Goal: Information Seeking & Learning: Learn about a topic

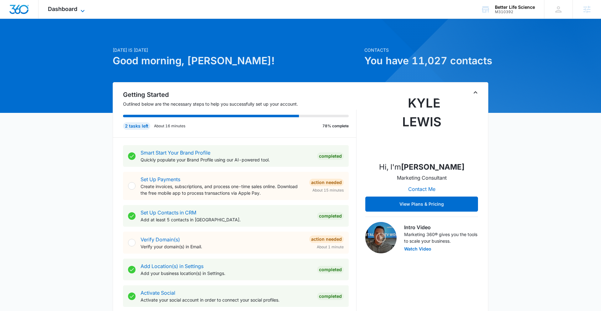
click at [73, 10] on span "Dashboard" at bounding box center [62, 9] width 29 height 7
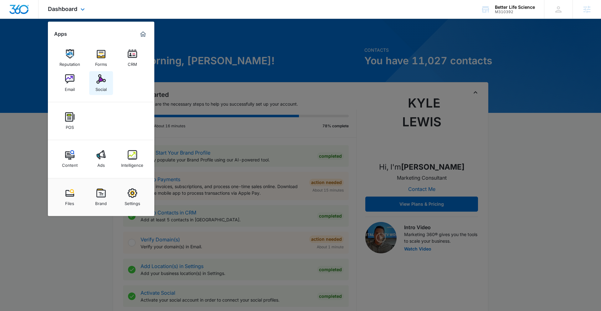
click at [101, 85] on div "Social" at bounding box center [101, 88] width 11 height 8
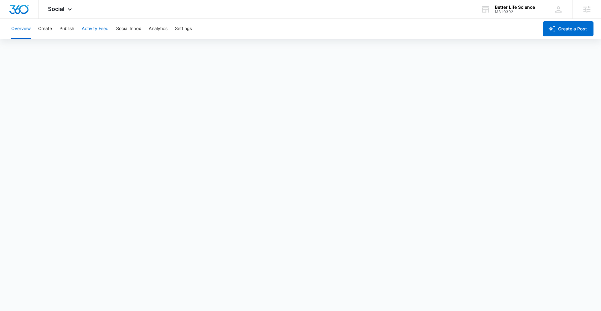
click at [100, 29] on button "Activity Feed" at bounding box center [95, 29] width 27 height 20
click at [64, 49] on button "Direct Messages" at bounding box center [63, 48] width 34 height 18
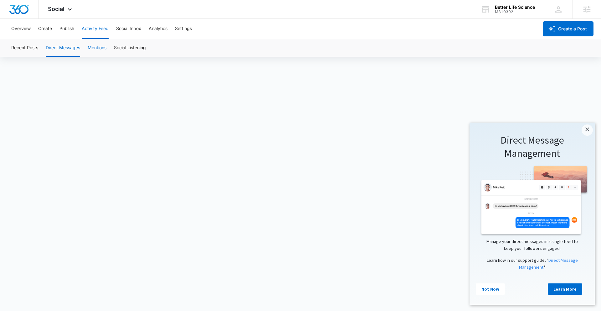
click at [103, 50] on button "Mentions" at bounding box center [97, 48] width 19 height 18
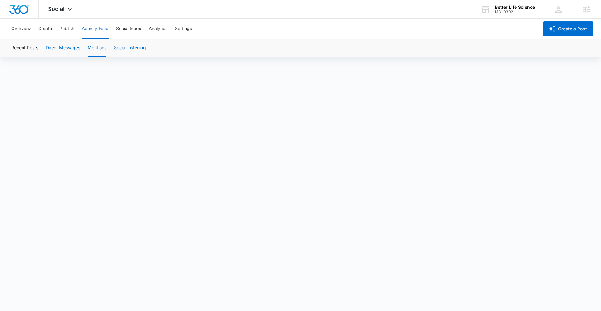
scroll to position [4, 0]
click at [131, 46] on button "Social Listening" at bounding box center [130, 48] width 32 height 18
click at [25, 48] on button "Recent Posts" at bounding box center [24, 48] width 27 height 18
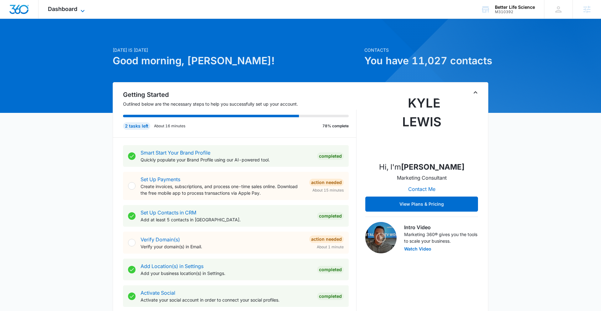
click at [63, 11] on span "Dashboard" at bounding box center [62, 9] width 29 height 7
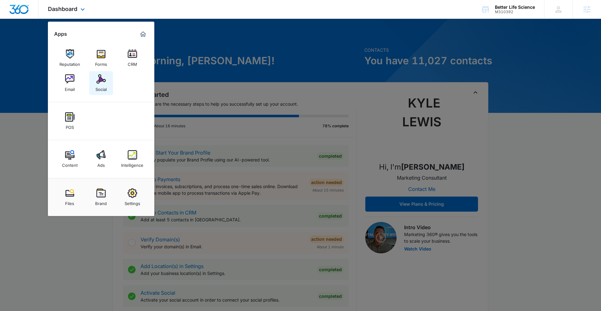
click at [96, 82] on img at bounding box center [100, 78] width 9 height 9
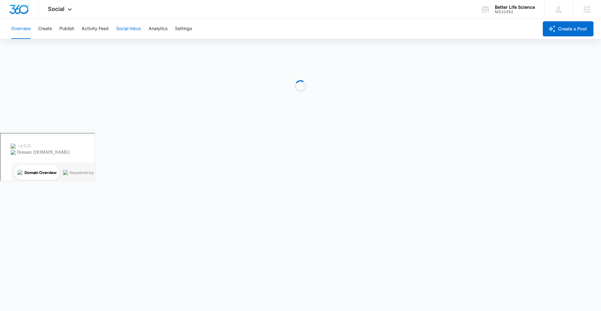
click at [122, 27] on button "Social Inbox" at bounding box center [128, 29] width 25 height 20
click at [127, 33] on button "Social Inbox" at bounding box center [128, 29] width 25 height 20
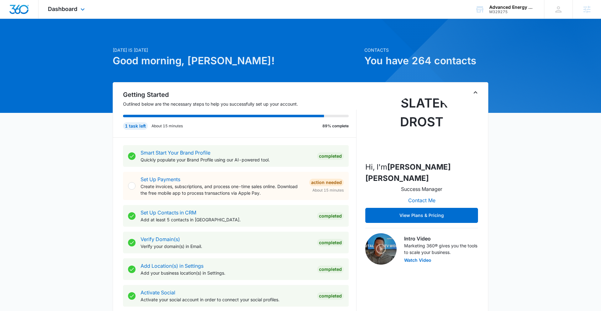
click at [76, 13] on div "Dashboard Apps Reputation Websites Forms CRM Email Social POS Content Ads Intel…" at bounding box center [67, 9] width 57 height 18
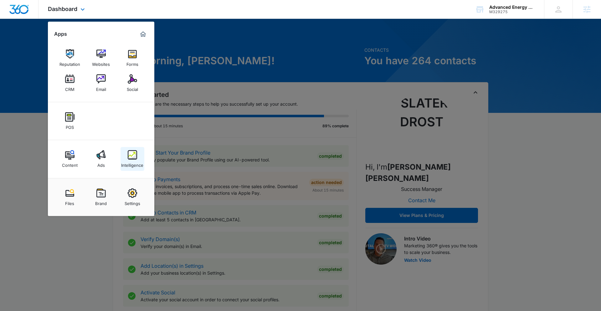
click at [130, 161] on div "Intelligence" at bounding box center [132, 163] width 22 height 8
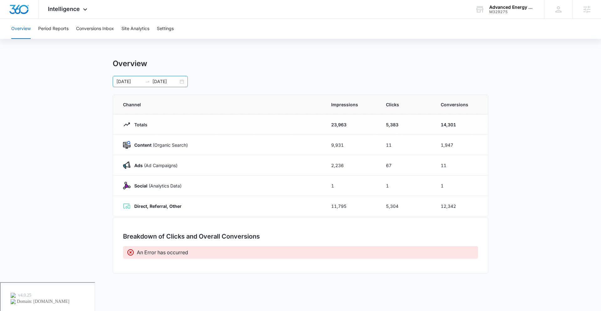
click at [180, 83] on div "05/24/2025 08/23/2025" at bounding box center [150, 81] width 75 height 11
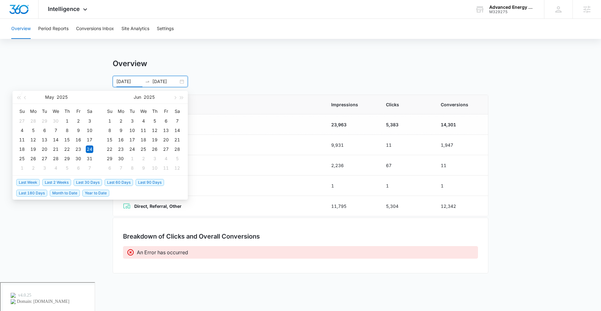
click at [88, 185] on span "Last 30 Days" at bounding box center [88, 182] width 28 height 7
type input "[DATE]"
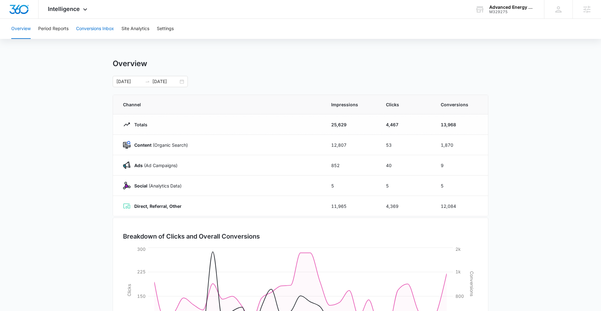
click at [86, 35] on button "Conversions Inbox" at bounding box center [95, 29] width 38 height 20
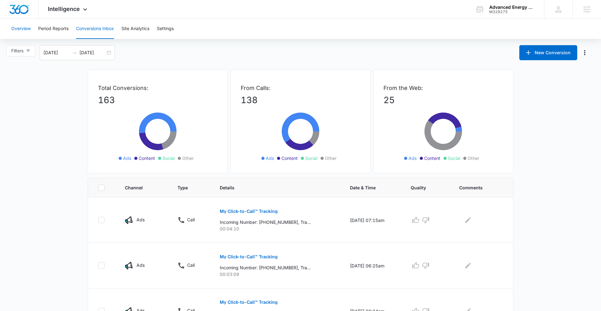
click at [18, 27] on button "Overview" at bounding box center [20, 29] width 19 height 20
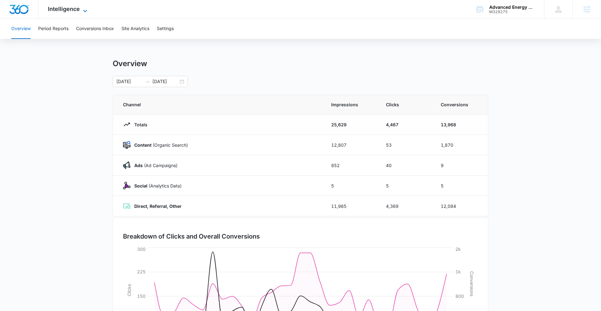
click at [69, 7] on span "Intelligence" at bounding box center [64, 9] width 32 height 7
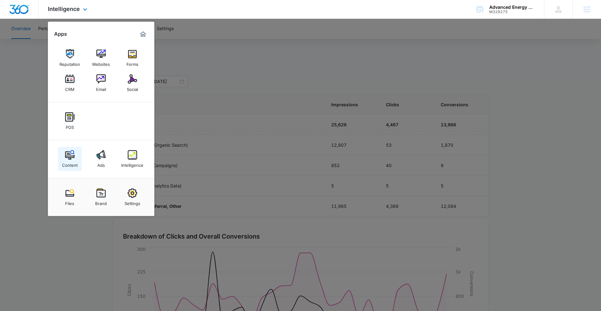
click at [75, 159] on link "Content" at bounding box center [70, 159] width 24 height 24
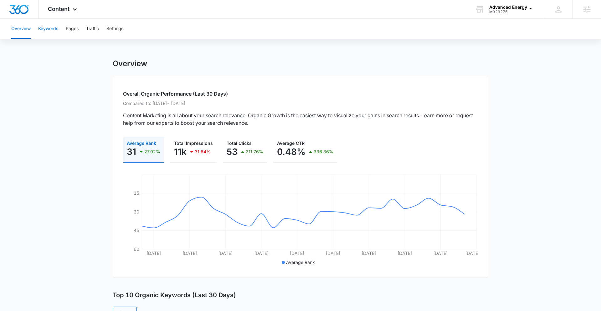
click at [54, 33] on button "Keywords" at bounding box center [48, 29] width 20 height 20
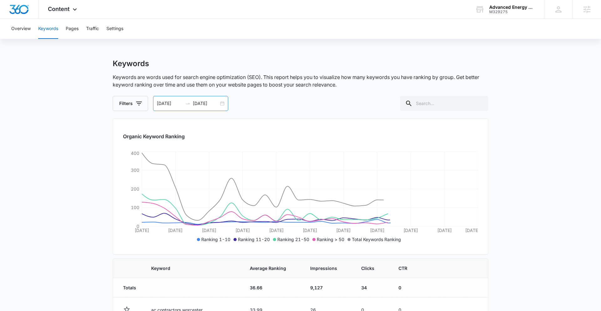
click at [222, 103] on div "09/09/2025 10/09/2025" at bounding box center [190, 103] width 75 height 15
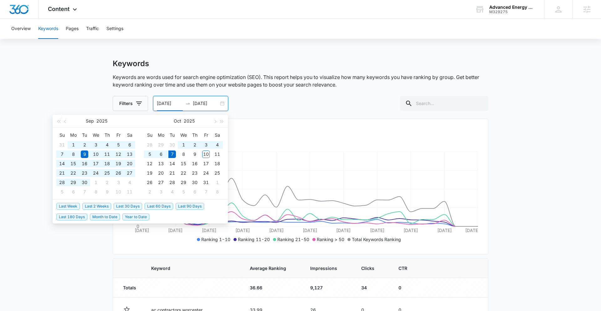
click at [79, 215] on span "Last 180 Days" at bounding box center [71, 216] width 31 height 7
type input "04/10/2025"
type input "[DATE]"
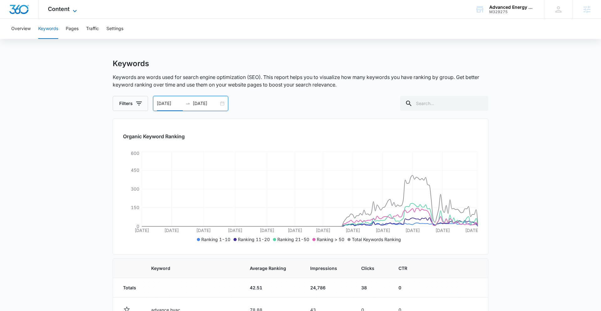
click at [69, 8] on span "Content" at bounding box center [59, 9] width 22 height 7
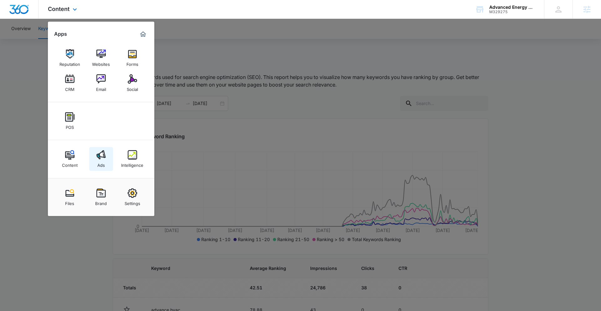
click at [100, 159] on img at bounding box center [100, 154] width 9 height 9
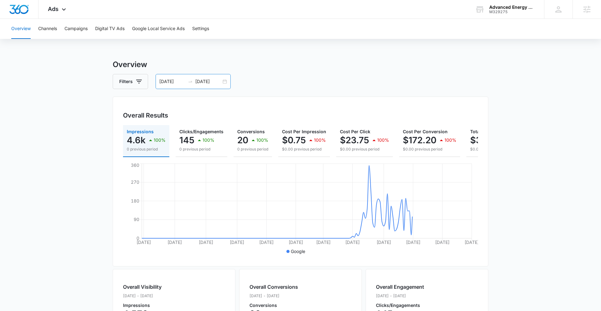
click at [223, 83] on div "04/10/2025 10/07/2025" at bounding box center [193, 81] width 75 height 15
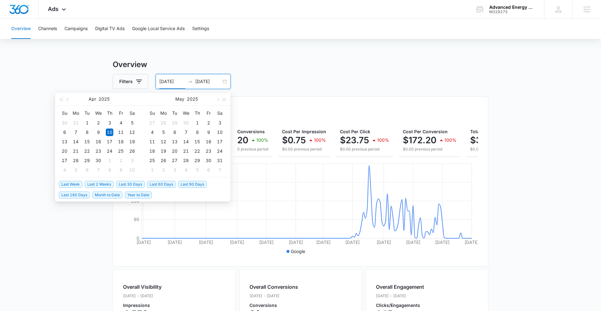
click at [68, 186] on span "Last Week" at bounding box center [70, 184] width 23 height 7
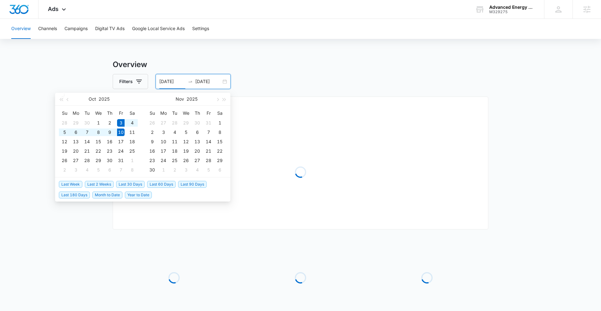
type input "[DATE]"
type input "10/10/2025"
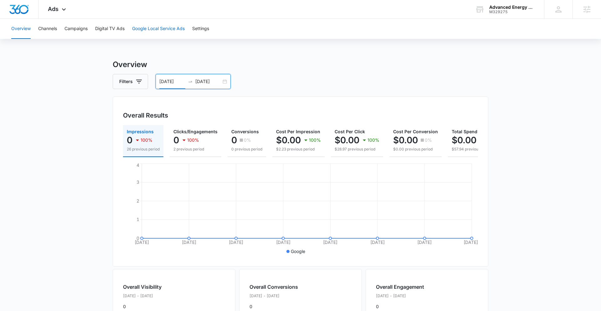
click at [183, 26] on button "Google Local Service Ads" at bounding box center [158, 29] width 53 height 20
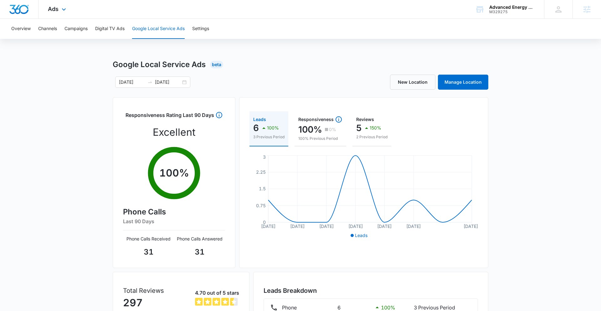
click at [55, 5] on div "Ads Apps Reputation Websites Forms CRM Email Social POS Content Ads Intelligenc…" at bounding box center [58, 9] width 39 height 18
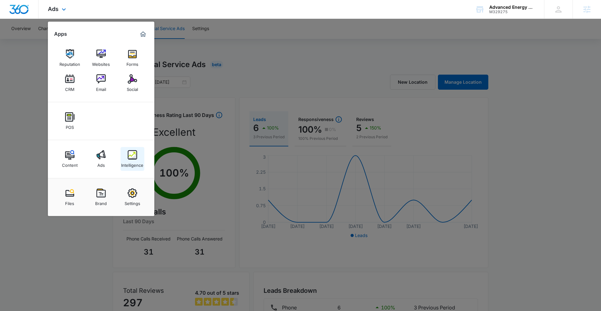
click at [129, 159] on img at bounding box center [132, 154] width 9 height 9
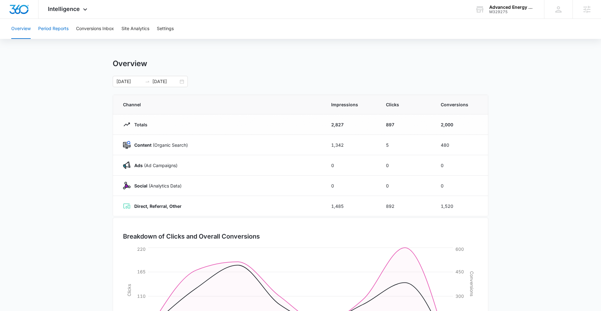
click at [53, 29] on button "Period Reports" at bounding box center [53, 29] width 30 height 20
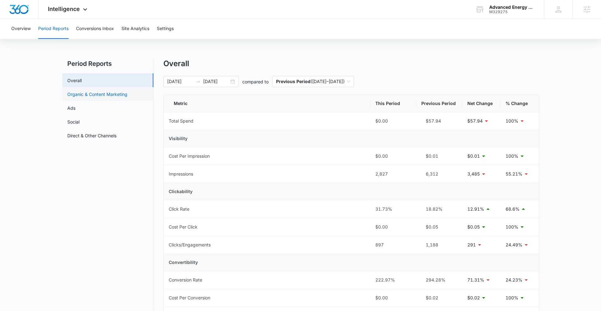
click at [110, 97] on link "Organic & Content Marketing" at bounding box center [97, 94] width 60 height 7
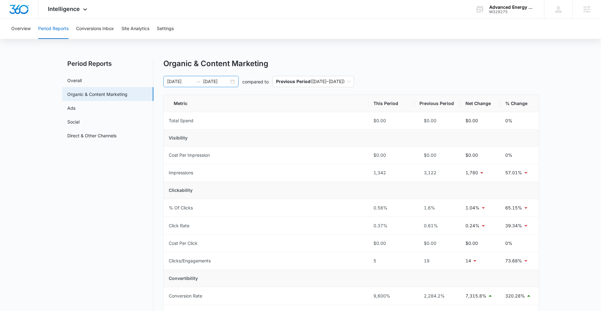
click at [230, 81] on div "10/03/2025 10/10/2025" at bounding box center [200, 81] width 75 height 11
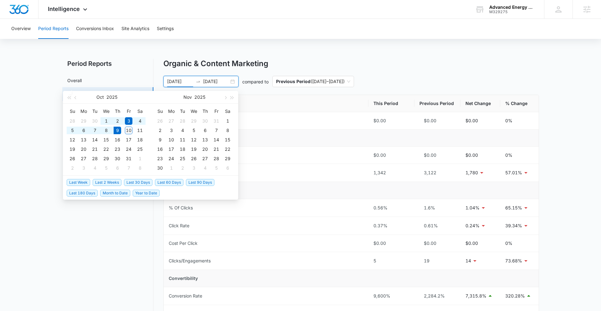
click at [144, 181] on span "Last 30 Days" at bounding box center [138, 182] width 28 height 7
type input "[DATE]"
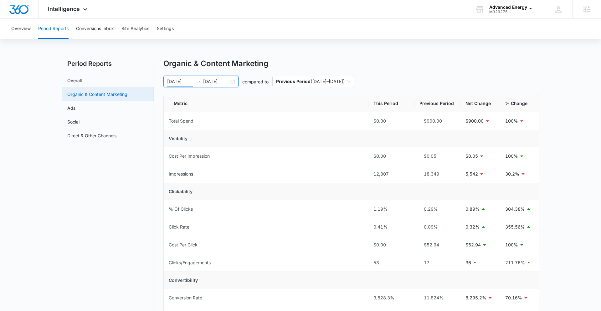
click at [116, 96] on link "Organic & Content Marketing" at bounding box center [97, 94] width 60 height 7
click at [66, 13] on div "Intelligence Apps Reputation Websites Forms CRM Email Social POS Content Ads In…" at bounding box center [69, 9] width 60 height 18
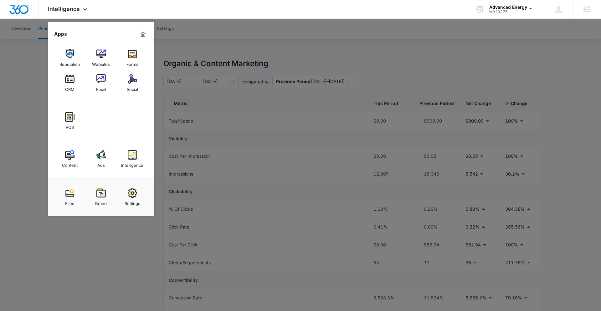
click at [3, 127] on div at bounding box center [300, 155] width 601 height 311
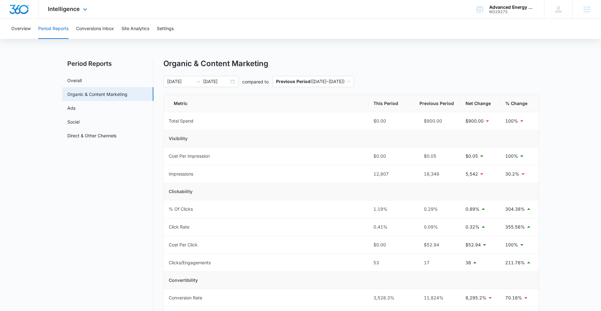
click at [79, 15] on div "Intelligence Apps Reputation Websites Forms CRM Email Social POS Content Ads In…" at bounding box center [69, 9] width 60 height 18
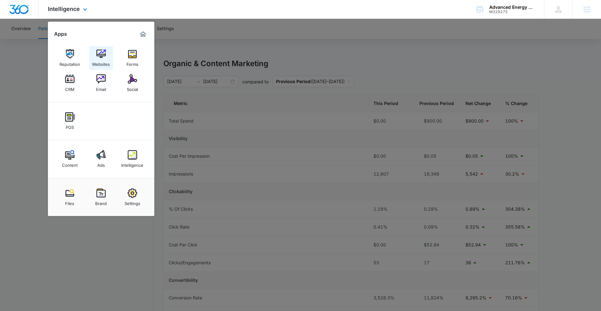
click at [98, 46] on link "Websites" at bounding box center [101, 58] width 24 height 24
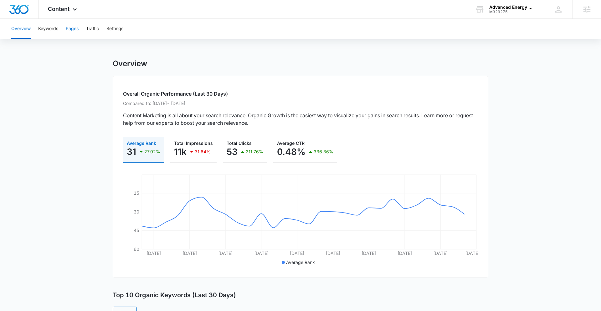
click at [75, 26] on button "Pages" at bounding box center [72, 29] width 13 height 20
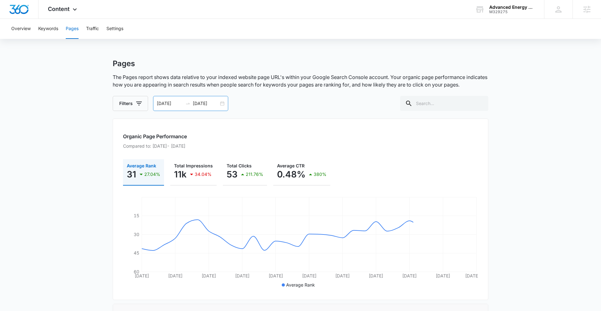
click at [214, 103] on input "[DATE]" at bounding box center [206, 103] width 26 height 7
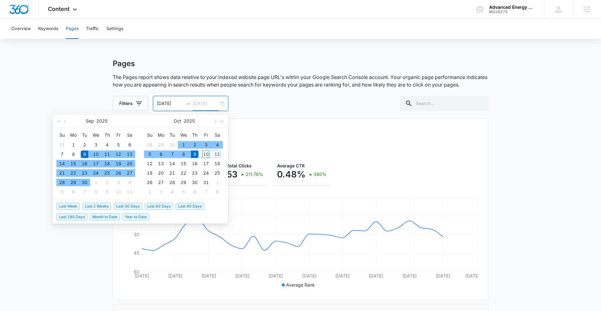
type input "[DATE]"
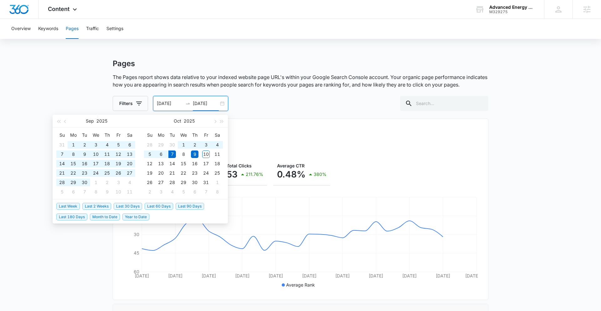
click at [162, 206] on span "Last 60 Days" at bounding box center [159, 206] width 28 height 7
type input "[DATE]"
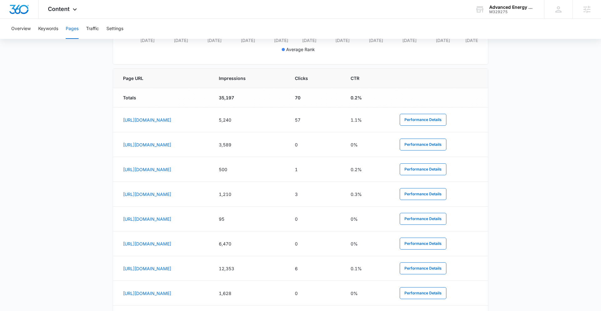
scroll to position [235, 0]
click at [343, 117] on td "57" at bounding box center [315, 119] width 56 height 25
drag, startPoint x: 358, startPoint y: 117, endPoint x: 346, endPoint y: 120, distance: 12.3
click at [343, 120] on td "57" at bounding box center [315, 119] width 56 height 25
drag, startPoint x: 311, startPoint y: 116, endPoint x: 287, endPoint y: 116, distance: 24.4
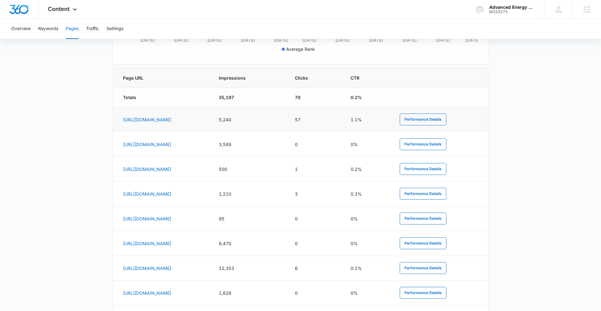
click at [287, 116] on td "5,240" at bounding box center [249, 119] width 76 height 25
click at [211, 122] on td "[URL][DOMAIN_NAME]" at bounding box center [162, 119] width 98 height 25
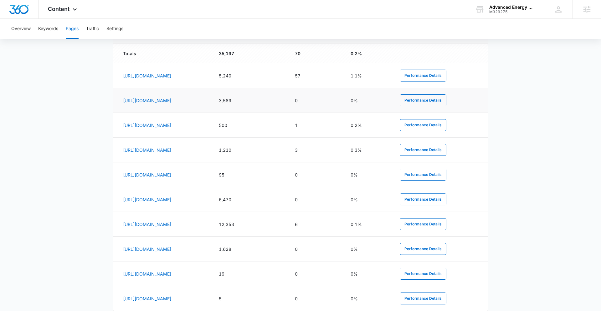
scroll to position [287, 0]
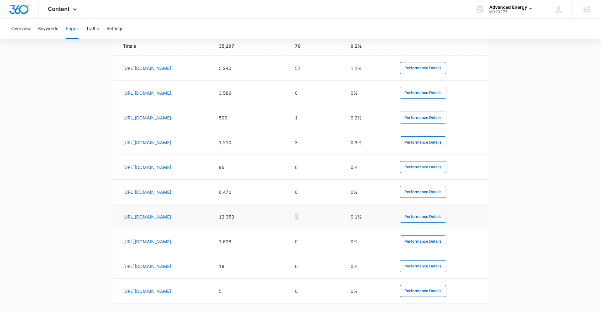
drag, startPoint x: 355, startPoint y: 222, endPoint x: 349, endPoint y: 218, distance: 7.6
click at [343, 218] on td "6" at bounding box center [315, 216] width 56 height 25
click at [343, 209] on td "6" at bounding box center [315, 216] width 56 height 25
drag, startPoint x: 352, startPoint y: 116, endPoint x: 347, endPoint y: 120, distance: 5.8
click at [343, 120] on td "1" at bounding box center [315, 117] width 56 height 25
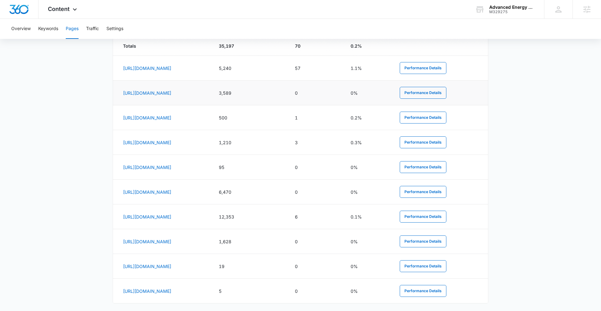
click at [287, 82] on td "3,589" at bounding box center [249, 92] width 76 height 25
drag, startPoint x: 316, startPoint y: 67, endPoint x: 284, endPoint y: 67, distance: 31.3
click at [284, 67] on tr "[URL][DOMAIN_NAME] 5,240 57 1.1% Performance Details" at bounding box center [300, 68] width 375 height 25
click at [73, 149] on main "Pages The Pages report shows data relative to your indexed website page URL's w…" at bounding box center [300, 55] width 601 height 566
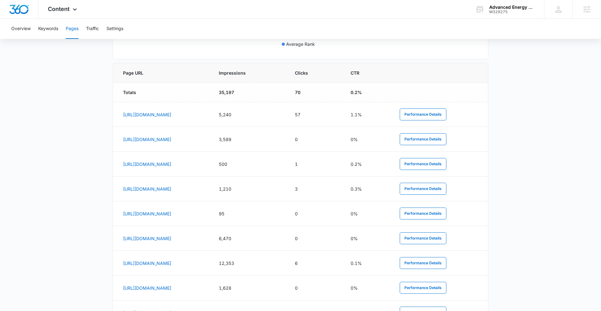
scroll to position [244, 0]
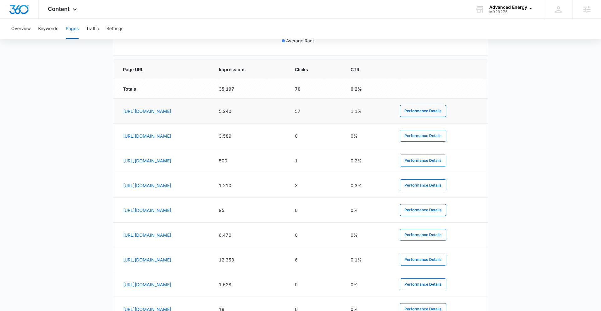
click at [287, 110] on td "5,240" at bounding box center [249, 111] width 76 height 25
drag, startPoint x: 307, startPoint y: 112, endPoint x: 267, endPoint y: 101, distance: 41.4
click at [267, 101] on tr "[URL][DOMAIN_NAME] 5,240 57 1.1% Performance Details" at bounding box center [300, 111] width 375 height 25
click at [287, 127] on td "3,589" at bounding box center [249, 135] width 76 height 25
click at [287, 137] on td "3,589" at bounding box center [249, 135] width 76 height 25
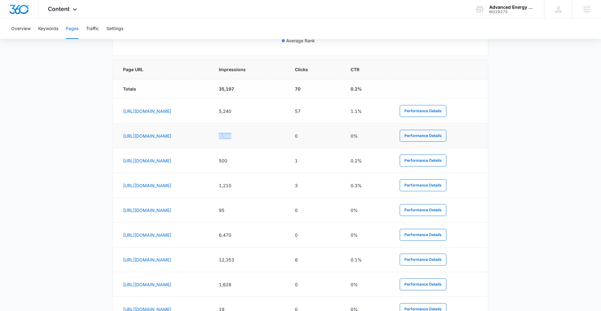
click at [287, 137] on td "3,589" at bounding box center [249, 135] width 76 height 25
click at [287, 141] on td "3,589" at bounding box center [249, 135] width 76 height 25
click at [171, 136] on link "[URL][DOMAIN_NAME]" at bounding box center [147, 135] width 48 height 5
click at [70, 8] on div "Content Apps Reputation Websites Forms CRM Email Social POS Content Ads Intelli…" at bounding box center [63, 9] width 49 height 18
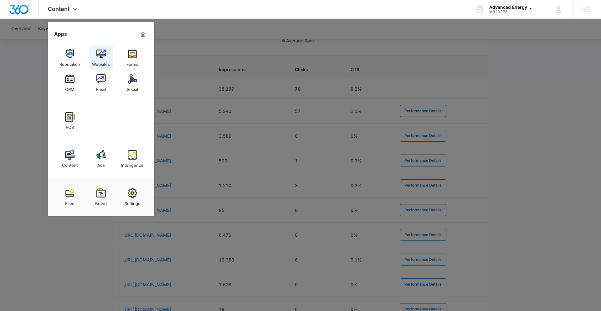
click at [105, 58] on img at bounding box center [100, 53] width 9 height 9
